Goal: Check status: Check status

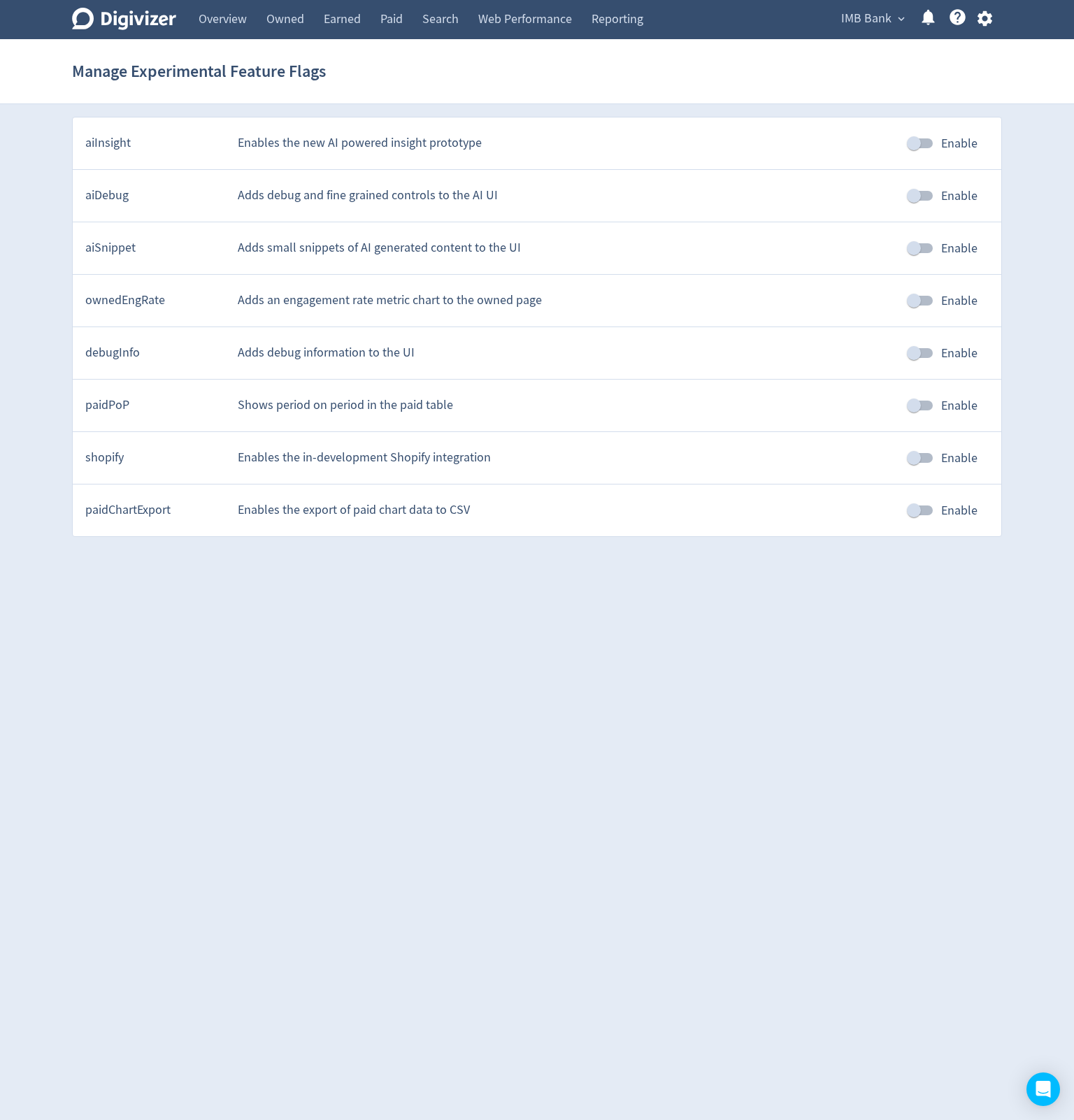
drag, startPoint x: 665, startPoint y: 744, endPoint x: 643, endPoint y: 734, distance: 24.2
click at [660, 550] on html "Digivizer Logo [PERSON_NAME] Logo Overview Owned Earned Paid Search Web Perform…" at bounding box center [537, 275] width 1074 height 550
click at [450, 550] on html "Digivizer Logo [PERSON_NAME] Logo Overview Owned Earned Paid Search Web Perform…" at bounding box center [537, 275] width 1074 height 550
click at [436, 36] on link "Search" at bounding box center [440, 19] width 56 height 39
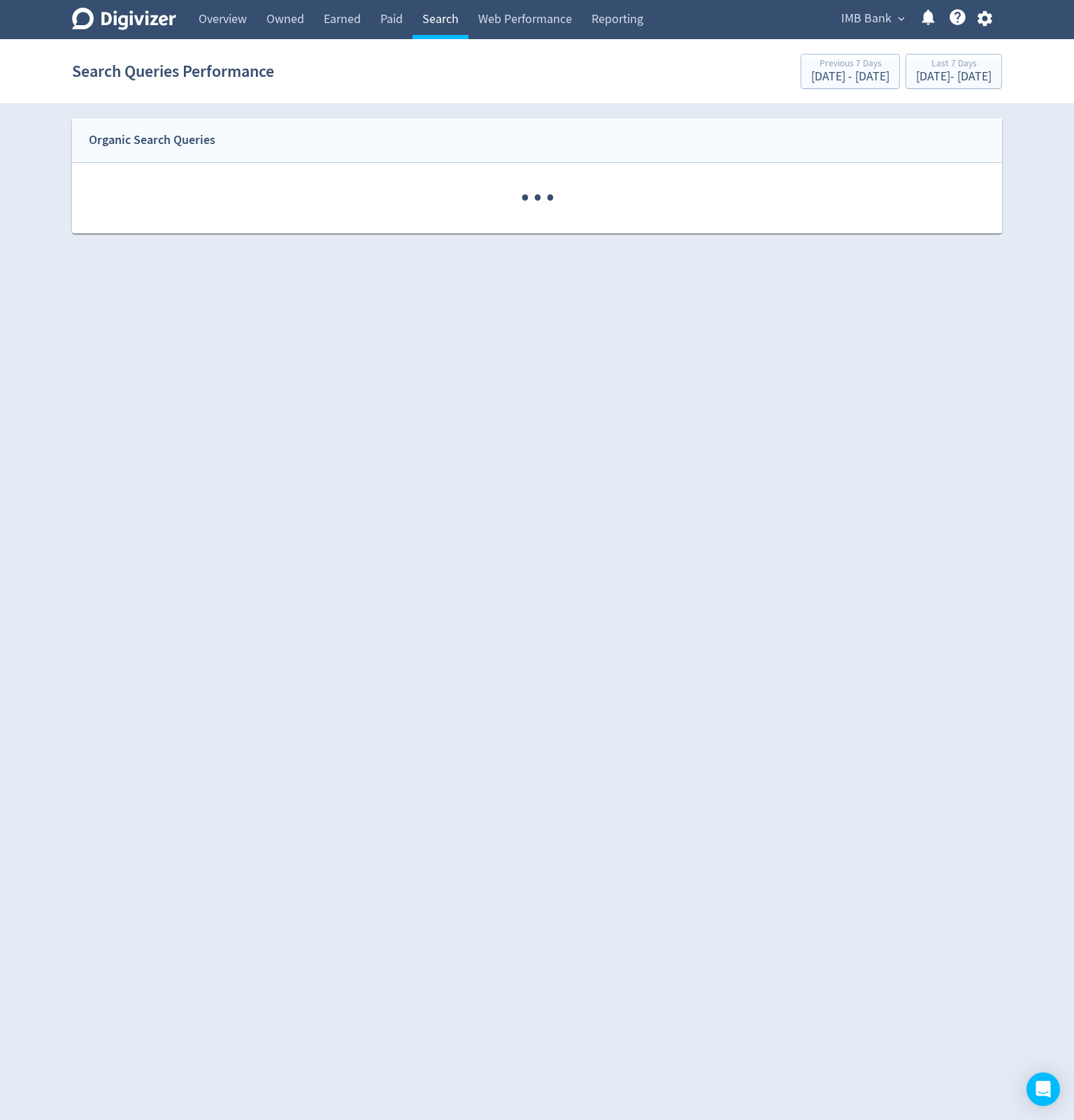
click at [450, 8] on link "Search" at bounding box center [440, 19] width 56 height 39
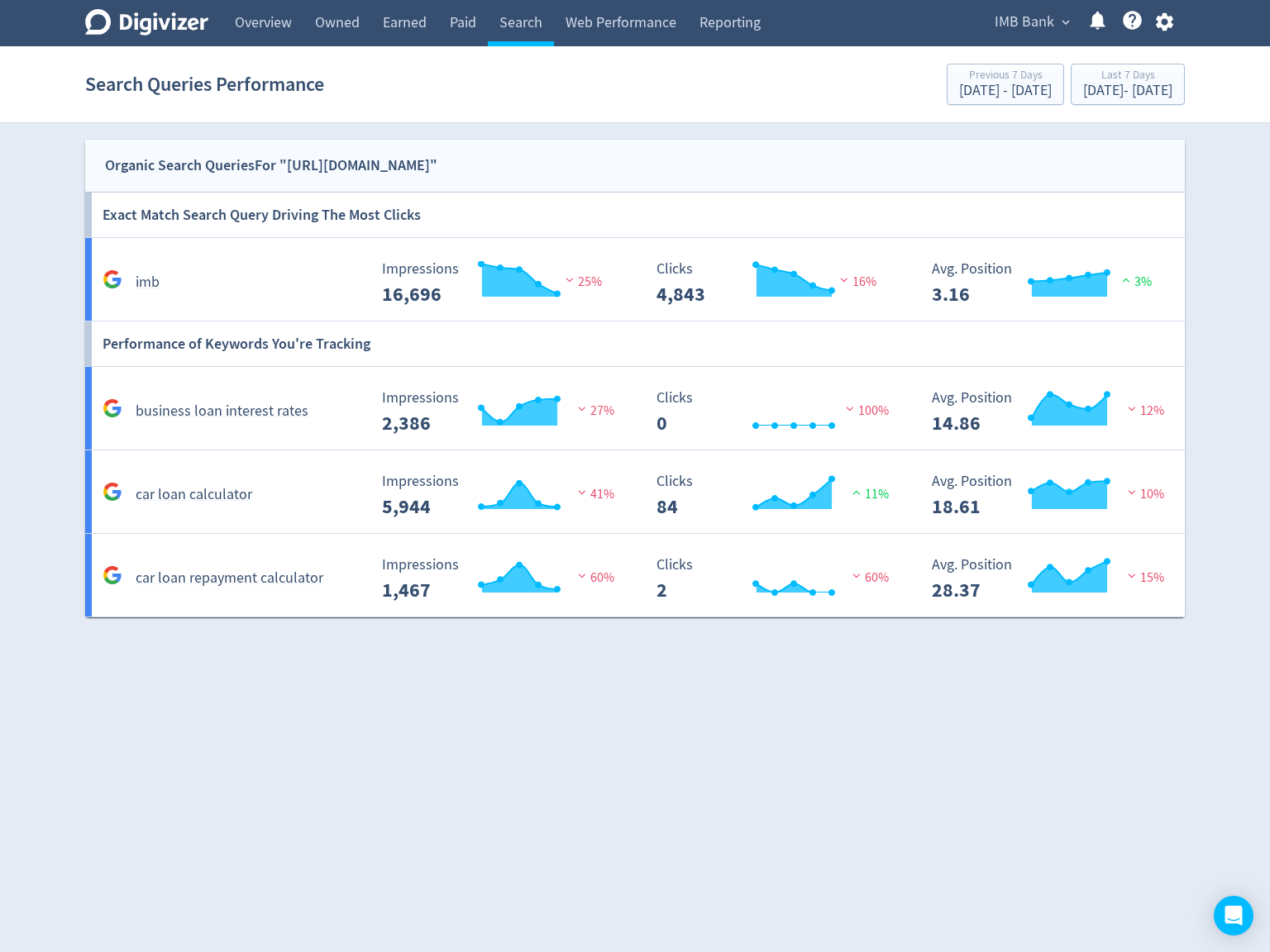
click at [728, 635] on html "Digivizer Logo [PERSON_NAME] Logo Overview Owned Earned Paid Search Web Perform…" at bounding box center [635, 318] width 1270 height 635
click at [1083, 75] on div "Last 7 Days" at bounding box center [1127, 77] width 89 height 14
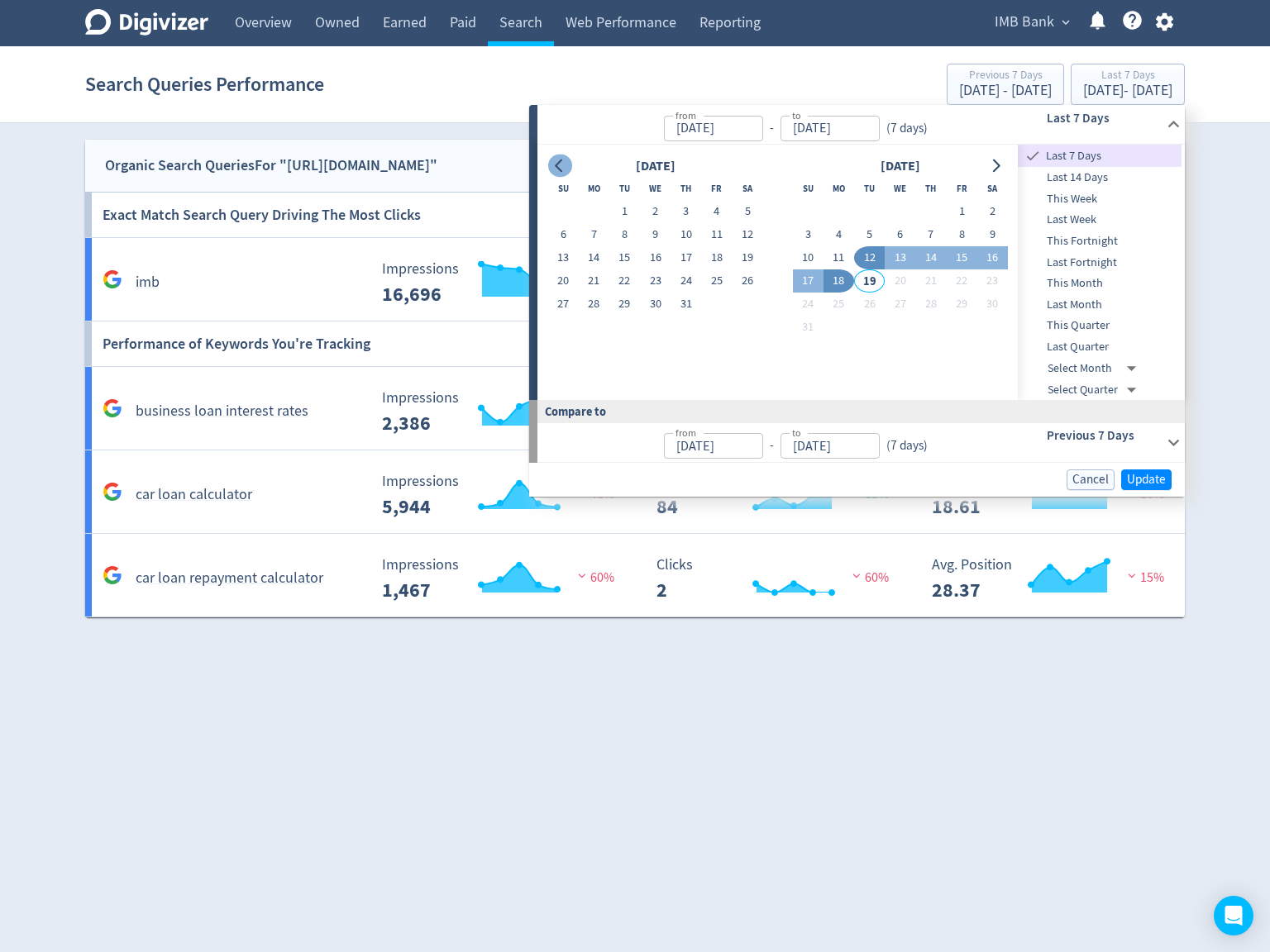
click at [561, 162] on icon "Go to previous month" at bounding box center [559, 166] width 7 height 14
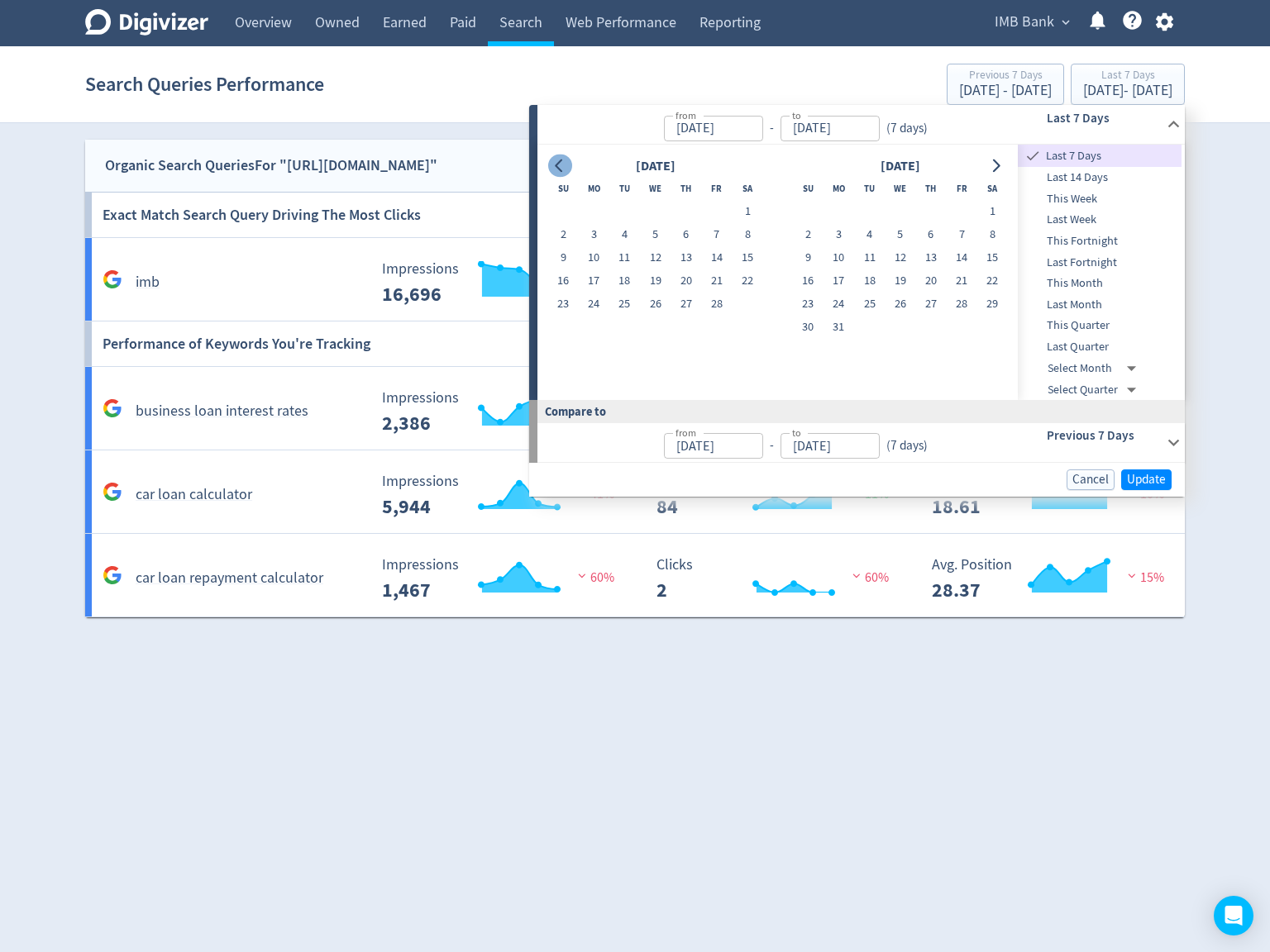
click at [561, 162] on icon "Go to previous month" at bounding box center [559, 166] width 7 height 14
click at [658, 207] on button "1" at bounding box center [655, 212] width 31 height 23
type input "[DATE]"
click at [990, 162] on icon "Go to next month" at bounding box center [996, 166] width 14 height 14
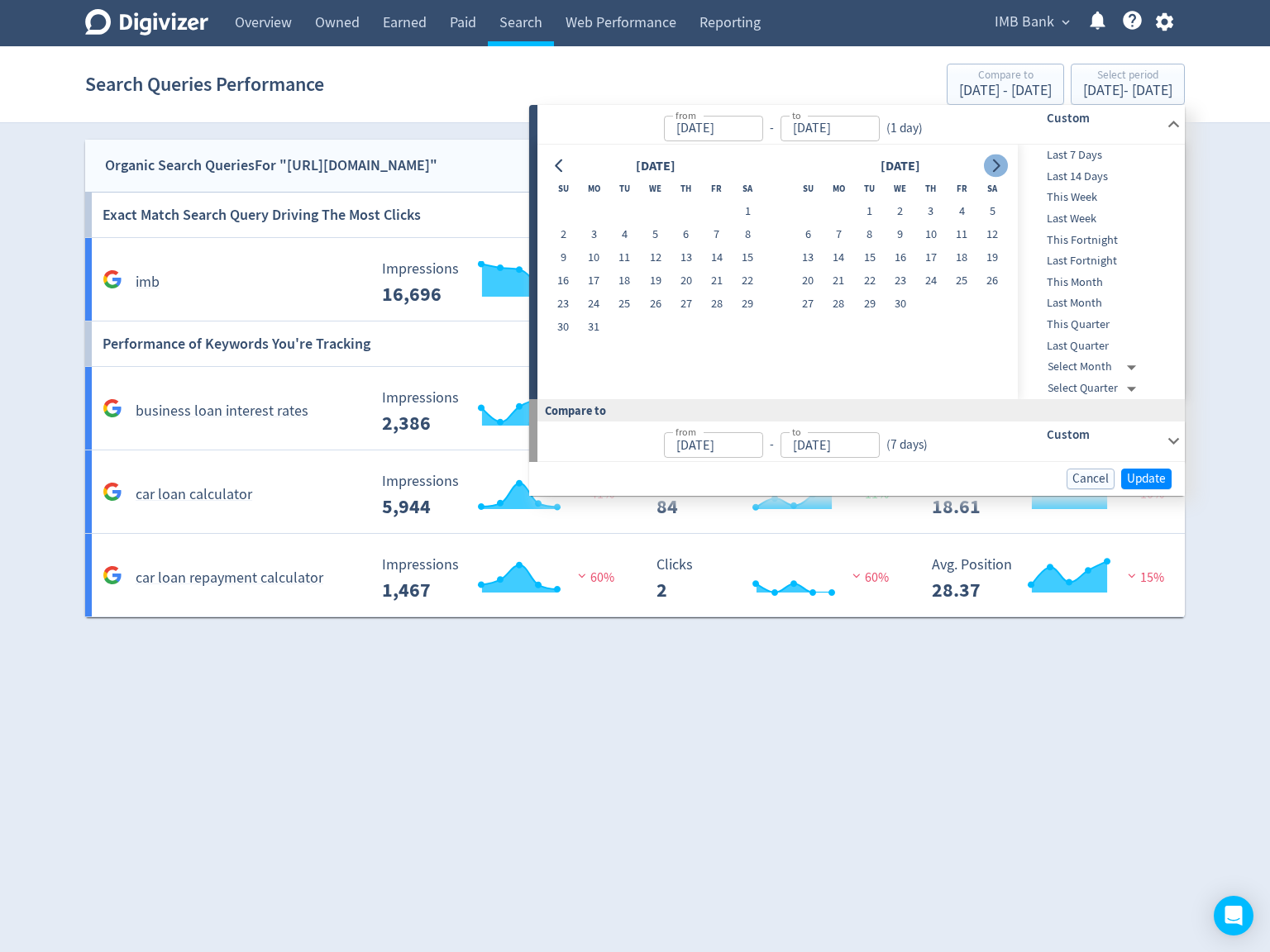
click at [991, 162] on icon "Go to next month" at bounding box center [996, 166] width 14 height 14
click at [992, 162] on icon "Go to next month" at bounding box center [996, 166] width 14 height 14
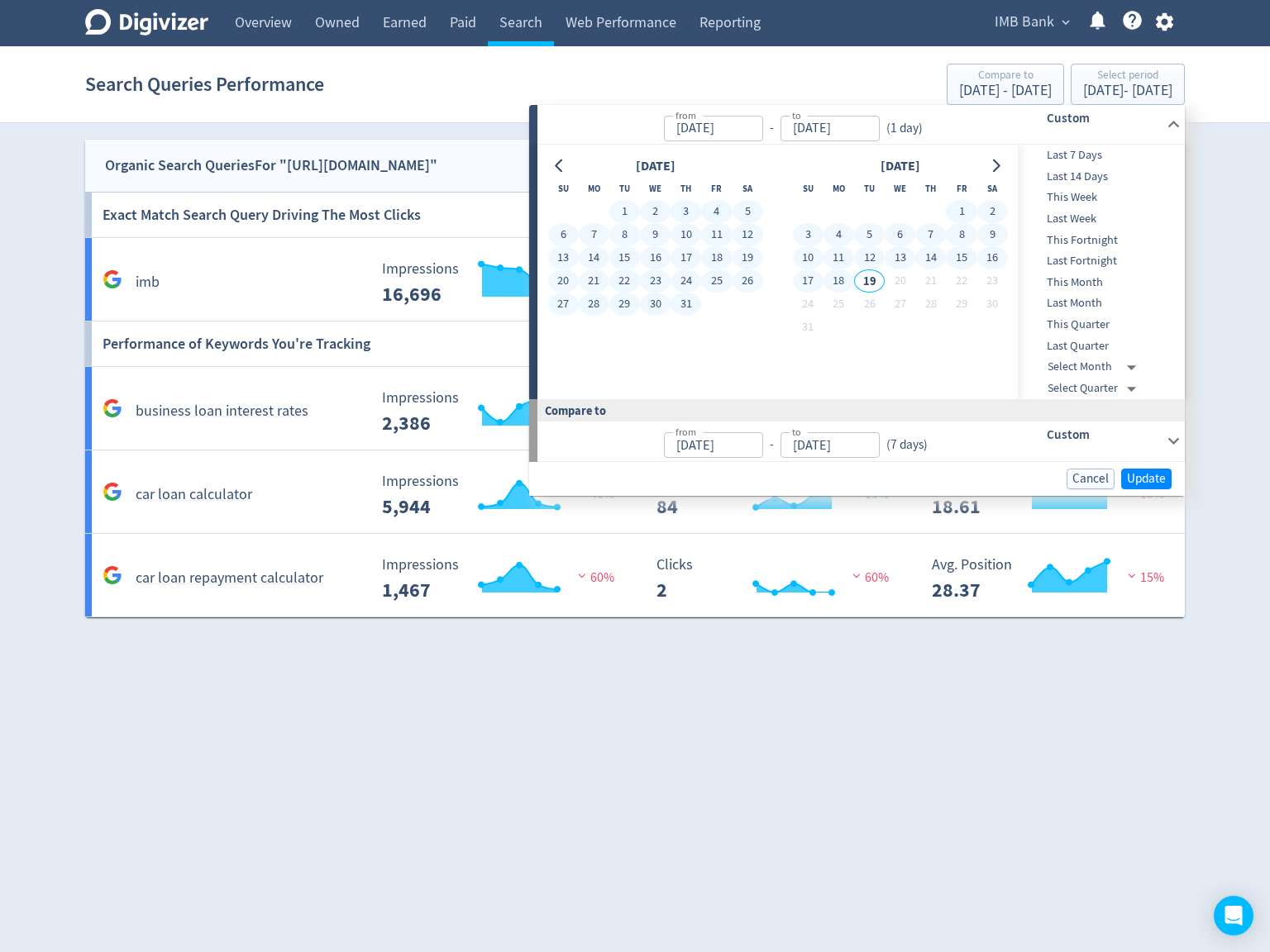
click at [832, 272] on button "18" at bounding box center [839, 282] width 31 height 23
type input "[DATE]"
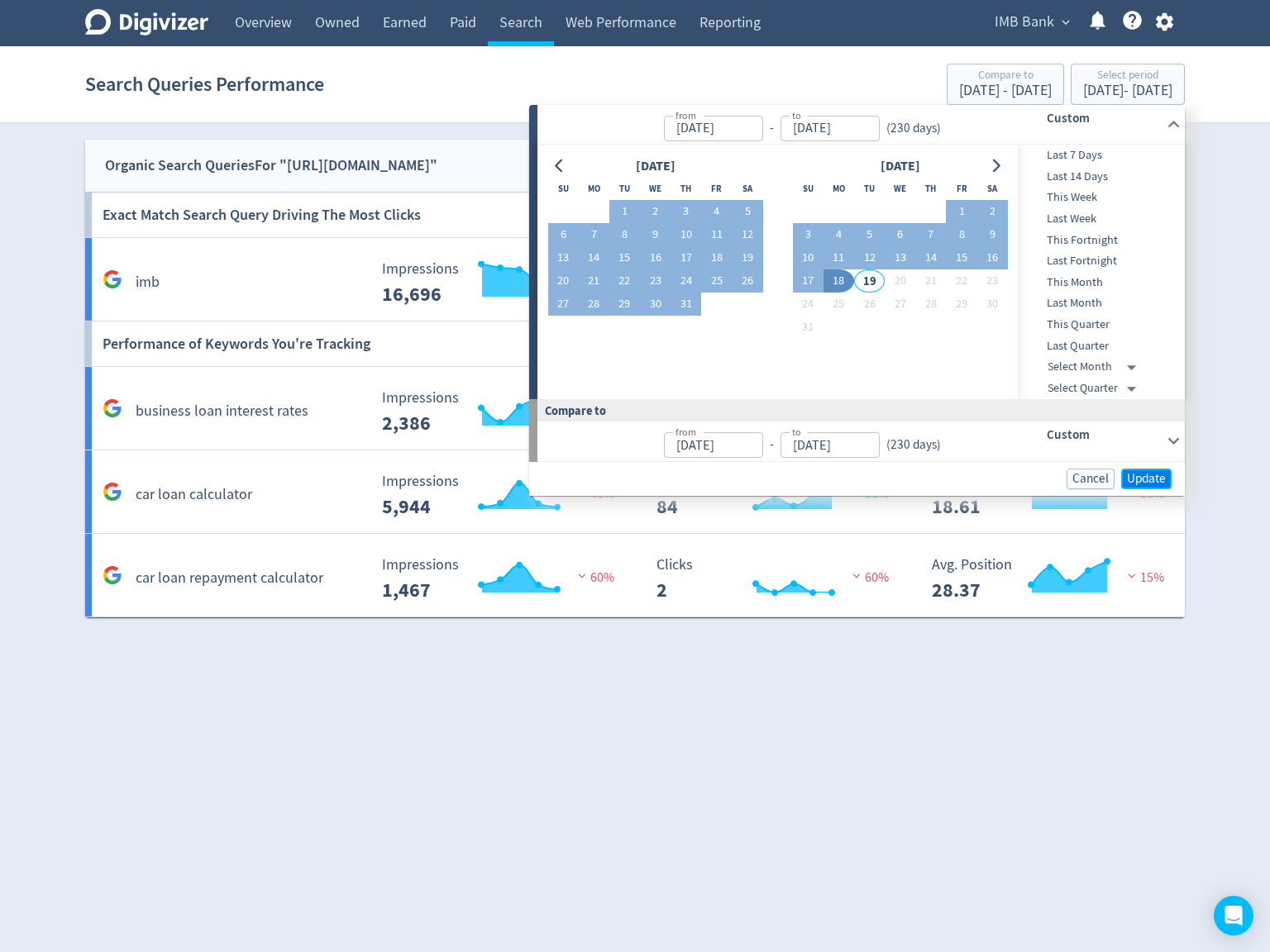
click at [1140, 475] on span "Update" at bounding box center [1146, 479] width 39 height 13
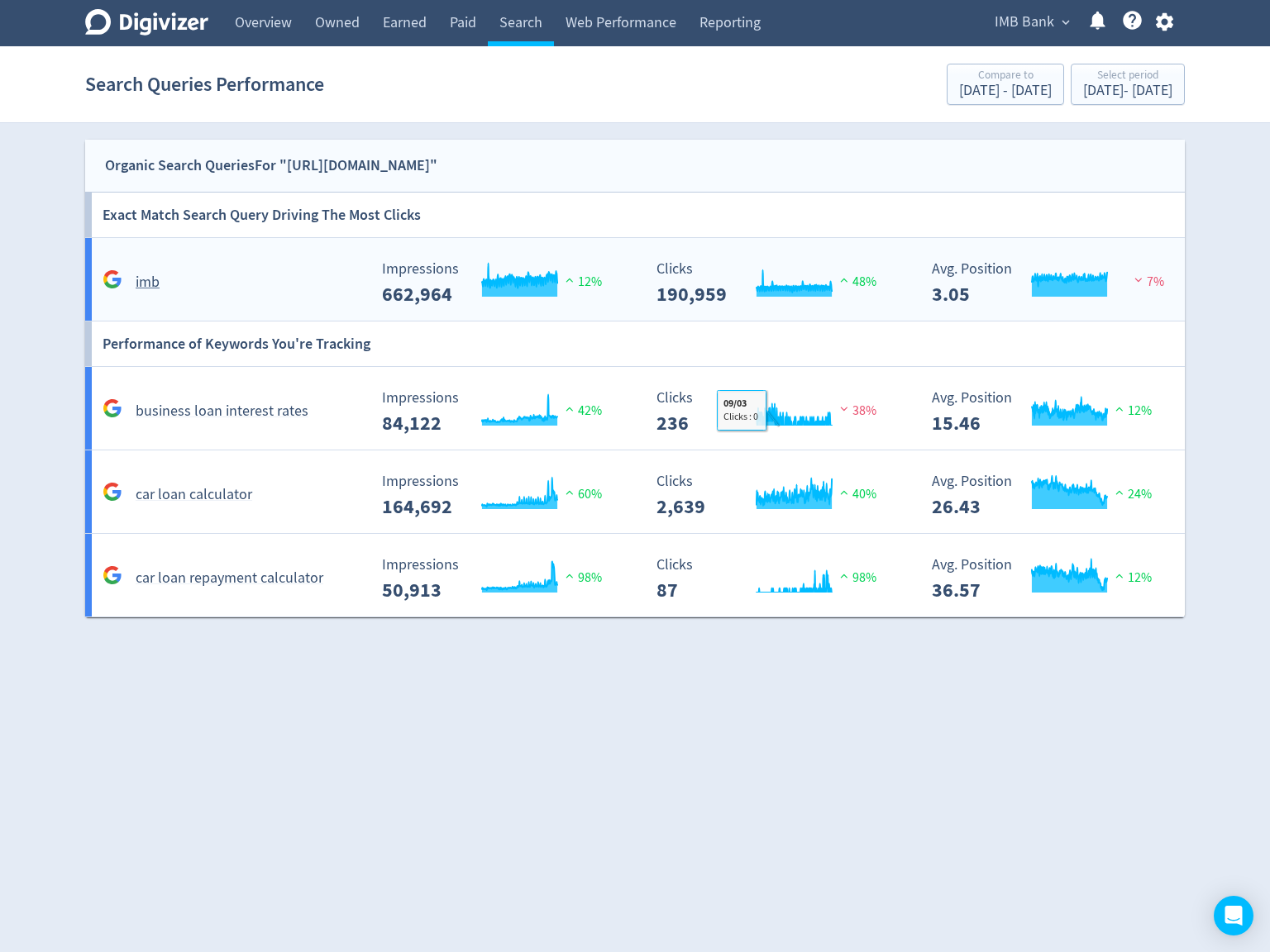
click at [579, 270] on rect "\a Impressions\a 662,964\a" at bounding box center [497, 282] width 248 height 44
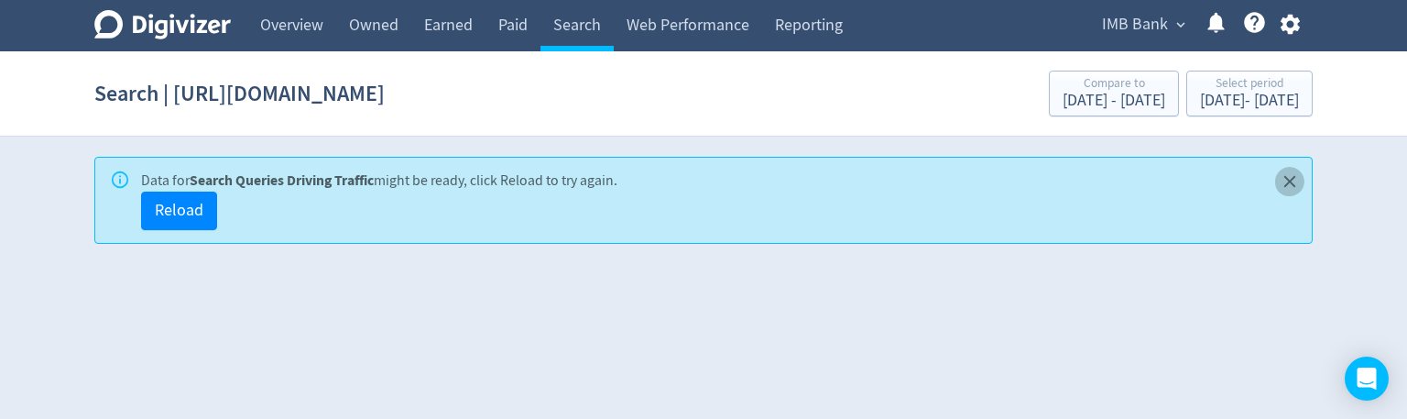
click at [1287, 177] on icon "Close" at bounding box center [1290, 181] width 21 height 21
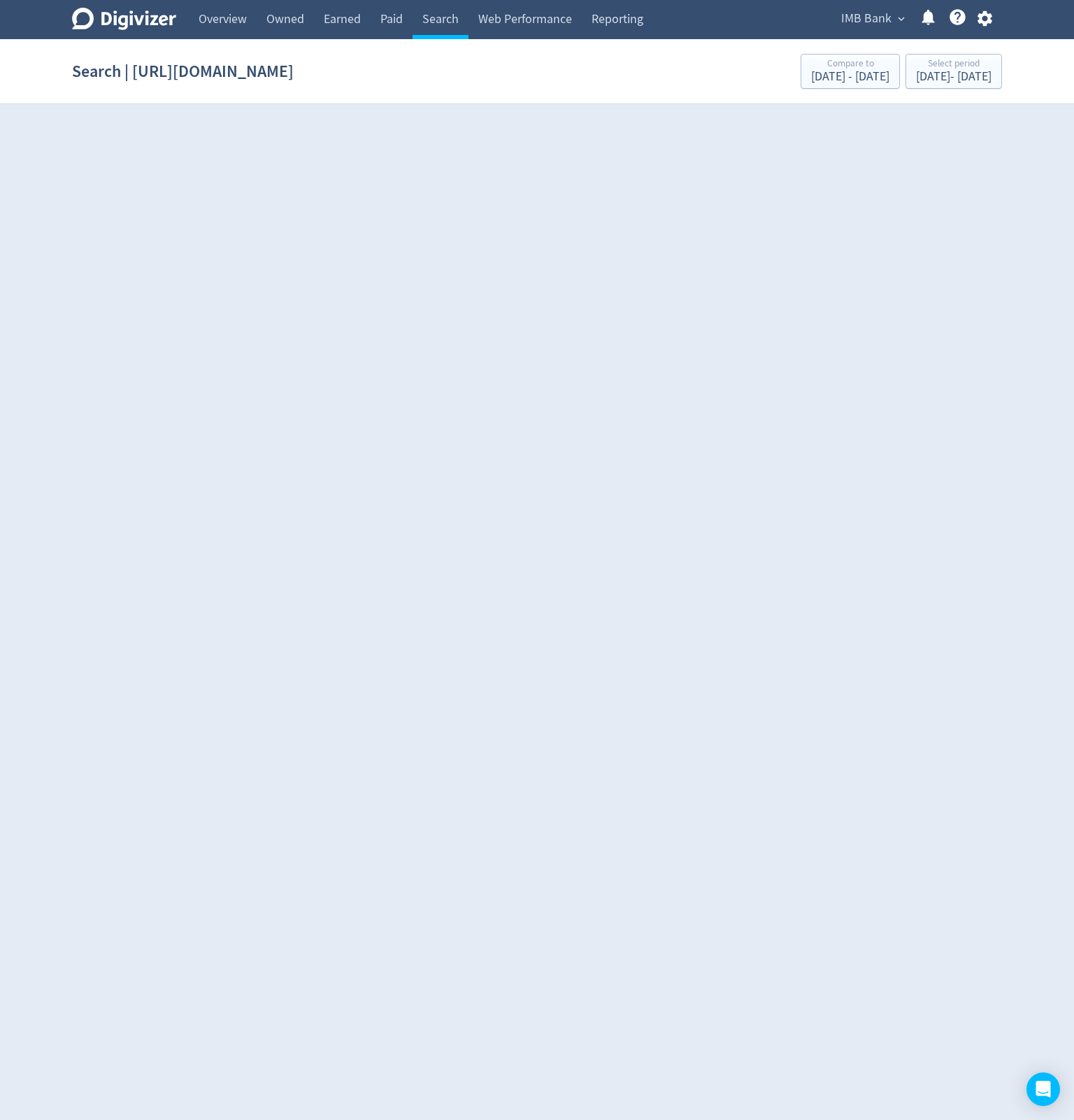
click at [919, 117] on html "Digivizer Logo [PERSON_NAME] Logo Overview Owned Earned Paid Search Web Perform…" at bounding box center [537, 58] width 1074 height 117
